Goal: Check status

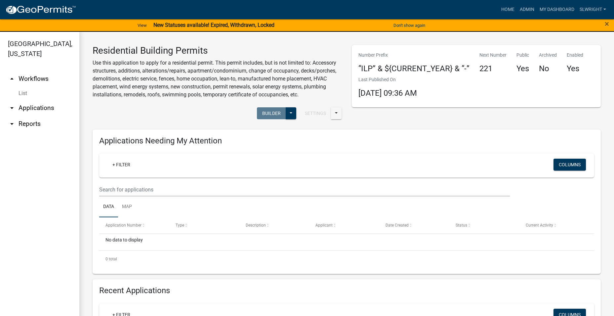
scroll to position [132, 0]
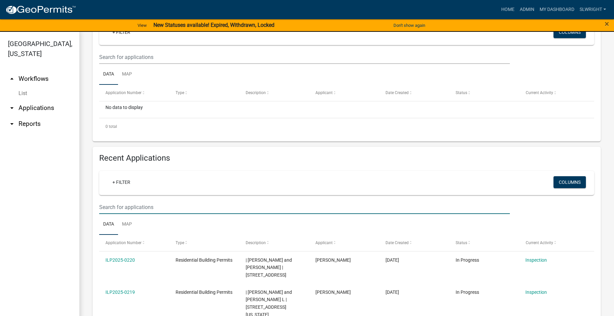
click at [122, 208] on input "text" at bounding box center [304, 207] width 411 height 14
drag, startPoint x: 126, startPoint y: 201, endPoint x: 63, endPoint y: 208, distance: 63.9
click at [63, 208] on div "[GEOGRAPHIC_DATA], [US_STATE] arrow_drop_up Workflows List arrow_drop_down Appl…" at bounding box center [307, 178] width 614 height 292
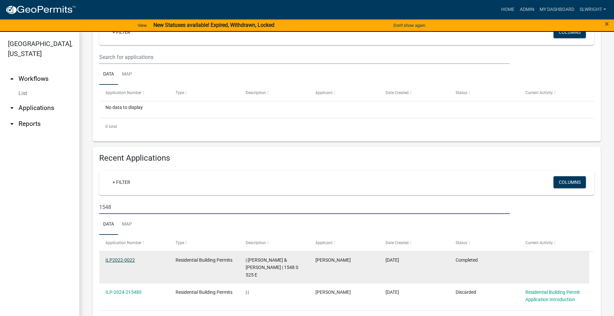
type input "1548"
click at [114, 258] on link "ILP2022-0022" at bounding box center [120, 259] width 29 height 5
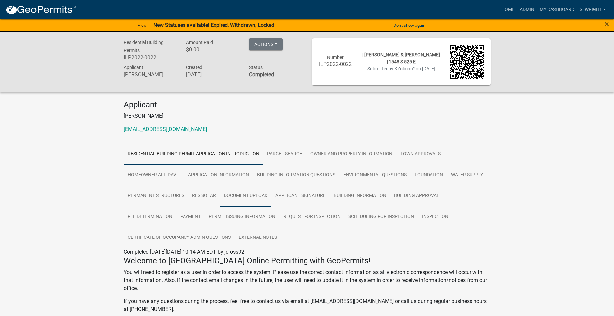
click at [247, 193] on link "Document Upload" at bounding box center [246, 195] width 52 height 21
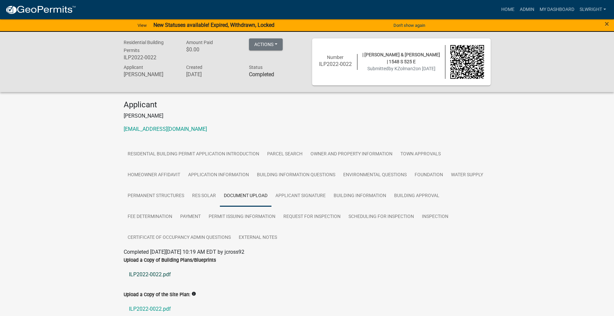
click at [155, 275] on link "ILP2022-0022.pdf" at bounding box center [307, 274] width 367 height 16
click at [528, 10] on link "Admin" at bounding box center [527, 9] width 20 height 13
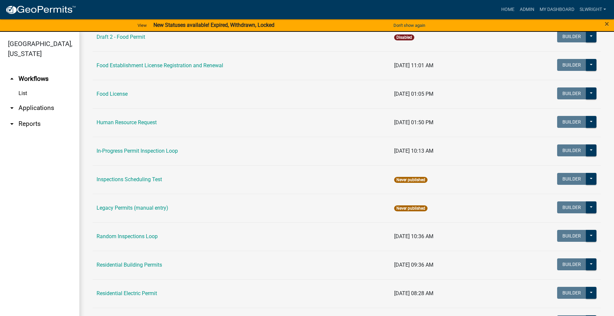
scroll to position [496, 0]
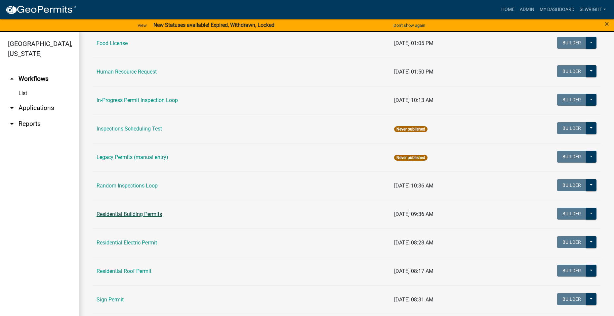
click at [138, 216] on link "Residential Building Permits" at bounding box center [130, 214] width 66 height 6
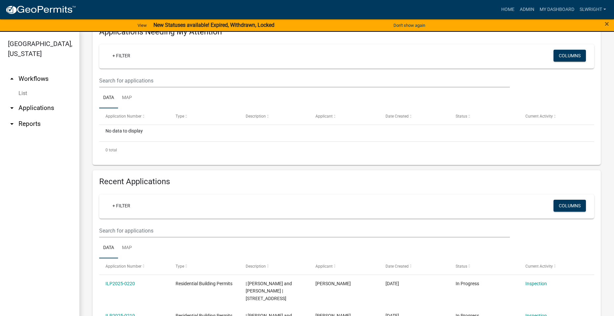
scroll to position [146, 0]
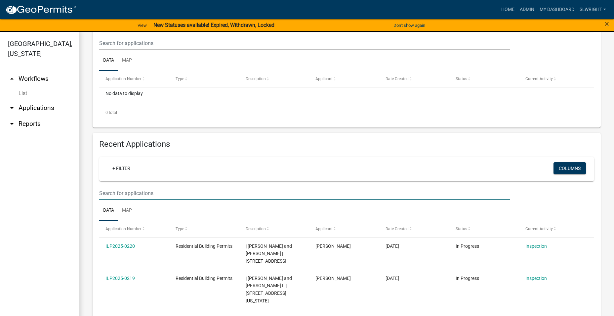
click at [117, 50] on input "text" at bounding box center [304, 43] width 411 height 14
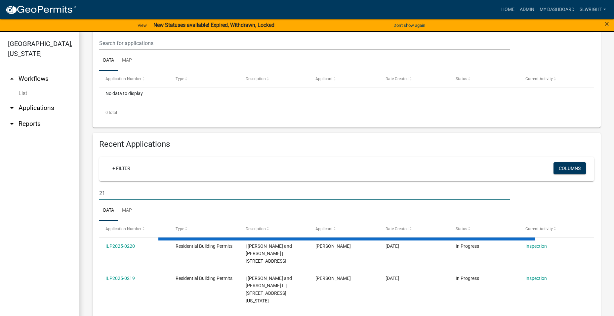
type input "2"
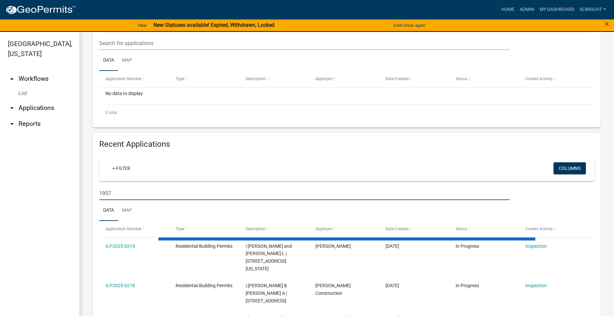
scroll to position [123, 0]
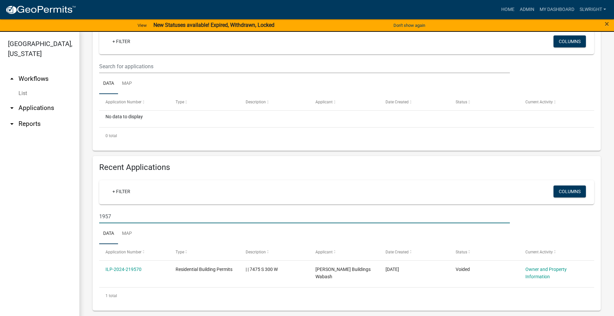
drag, startPoint x: 135, startPoint y: 215, endPoint x: 68, endPoint y: 208, distance: 66.5
click at [68, 208] on div "[GEOGRAPHIC_DATA], [US_STATE] arrow_drop_up Workflows List arrow_drop_down Appl…" at bounding box center [307, 178] width 614 height 292
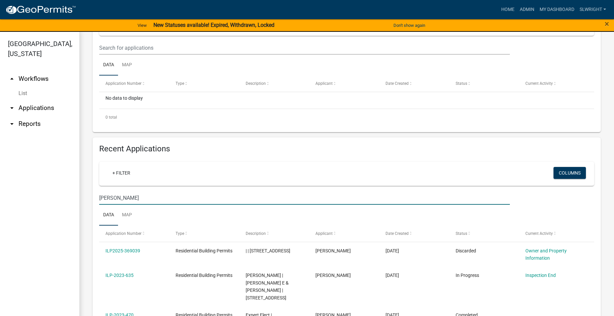
scroll to position [81, 0]
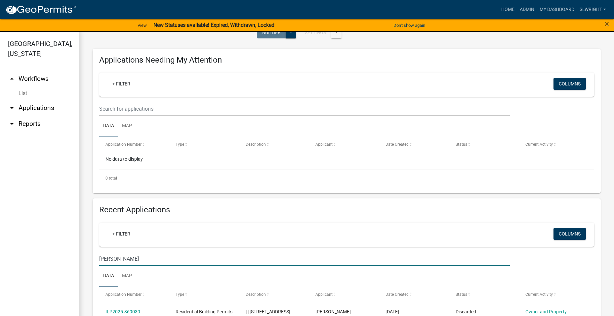
type input "[PERSON_NAME]"
